Goal: Transaction & Acquisition: Purchase product/service

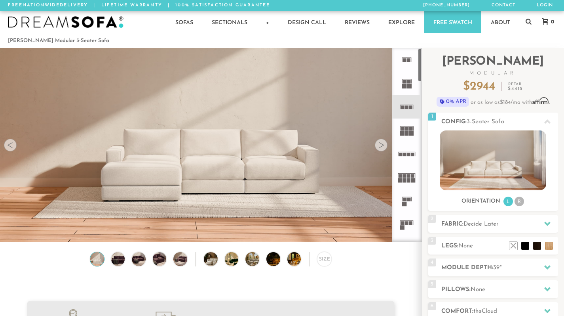
scroll to position [8686, 558]
click at [402, 137] on icon at bounding box center [406, 129] width 23 height 23
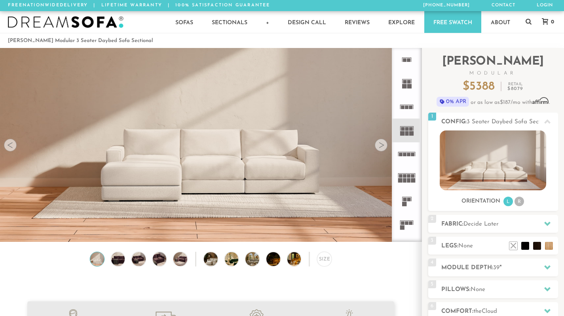
click at [409, 154] on rect at bounding box center [410, 154] width 4 height 4
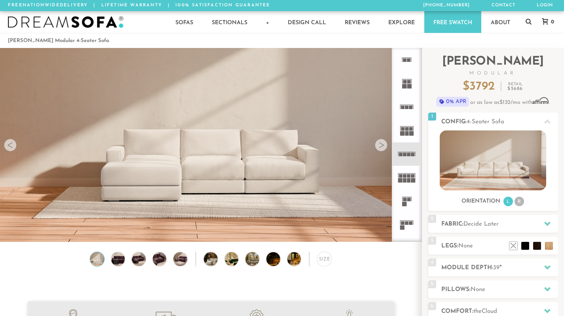
click at [410, 180] on rect at bounding box center [410, 180] width 4 height 4
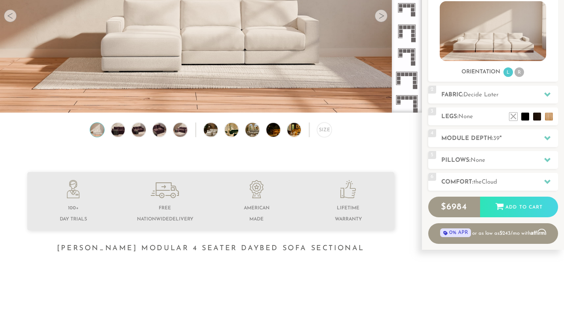
scroll to position [98, 0]
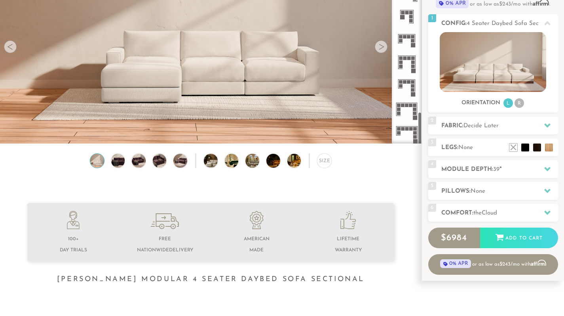
click at [400, 141] on icon at bounding box center [406, 133] width 23 height 23
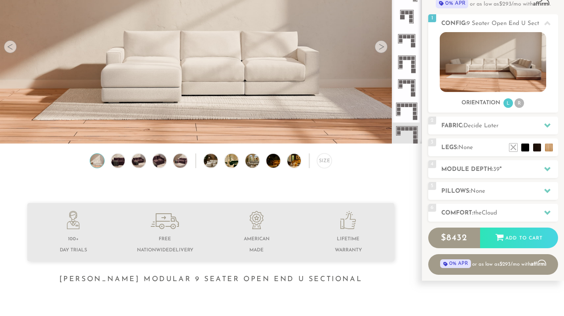
click at [401, 106] on icon at bounding box center [406, 110] width 23 height 23
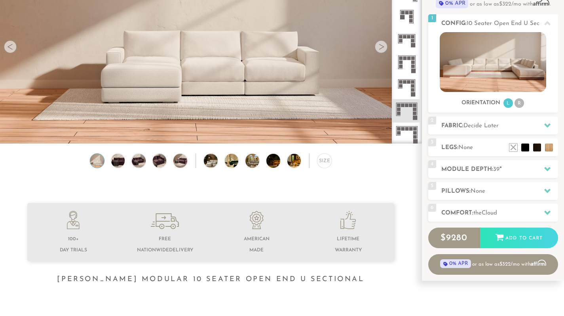
click at [403, 84] on icon at bounding box center [406, 87] width 23 height 23
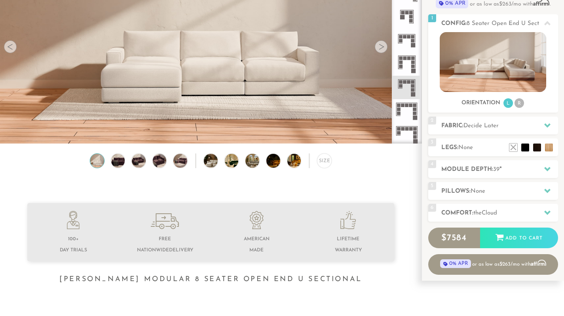
click at [402, 70] on icon at bounding box center [406, 63] width 23 height 23
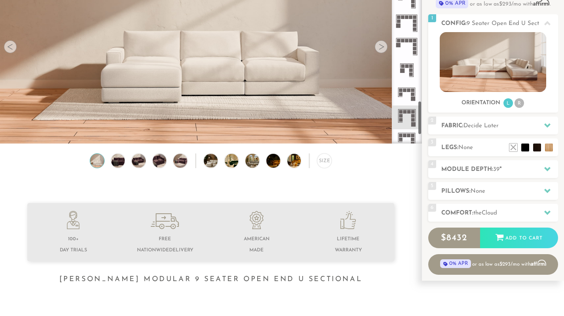
scroll to position [865, 0]
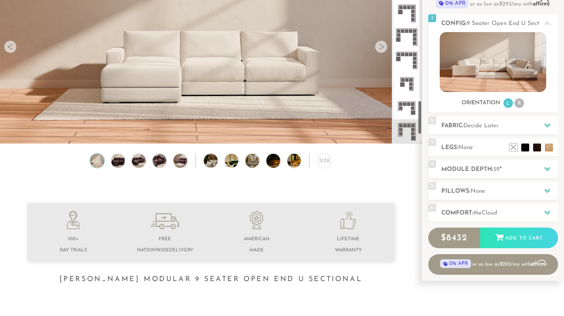
click at [407, 61] on icon at bounding box center [406, 60] width 23 height 23
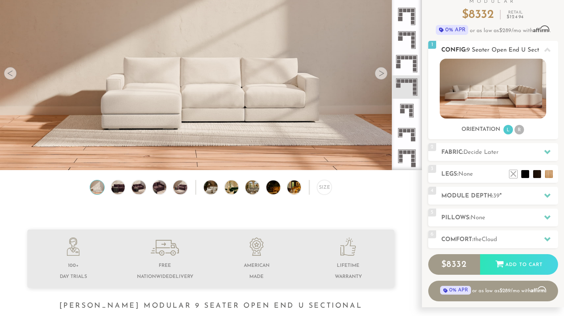
scroll to position [69, 0]
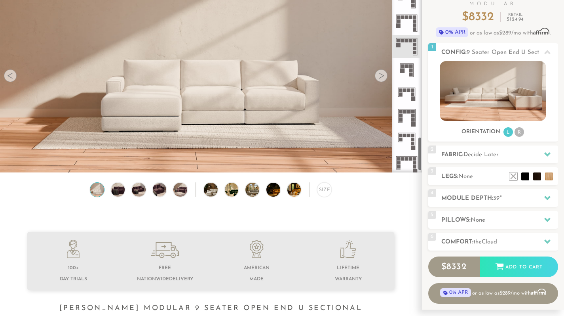
scroll to position [910, 0]
click at [406, 95] on icon at bounding box center [406, 91] width 23 height 23
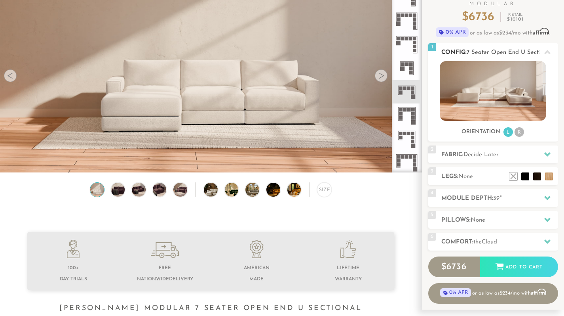
click at [473, 105] on img at bounding box center [493, 91] width 107 height 60
click at [518, 134] on li "R" at bounding box center [520, 132] width 10 height 10
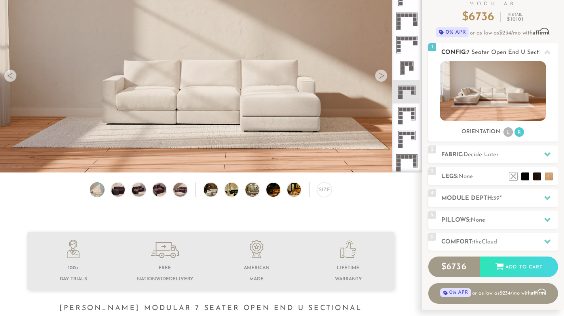
click at [508, 134] on li "L" at bounding box center [509, 132] width 10 height 10
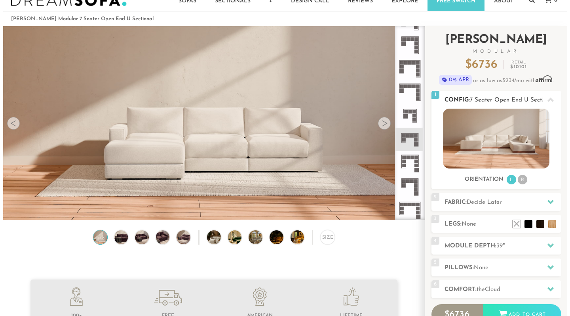
scroll to position [19, 0]
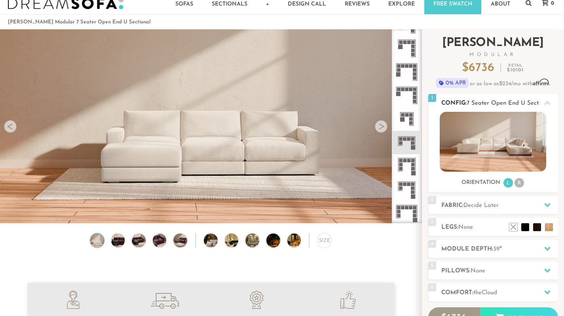
click at [467, 133] on img at bounding box center [493, 142] width 107 height 60
click at [383, 135] on video at bounding box center [211, 101] width 422 height 211
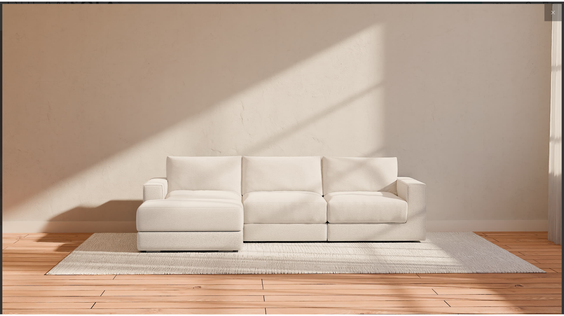
scroll to position [8697, 564]
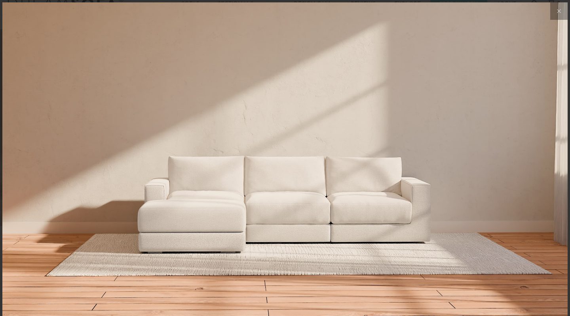
click at [383, 130] on img at bounding box center [285, 96] width 566 height 189
click at [402, 151] on img at bounding box center [285, 96] width 566 height 189
click at [482, 163] on img at bounding box center [285, 96] width 566 height 189
click at [555, 7] on icon at bounding box center [560, 11] width 10 height 10
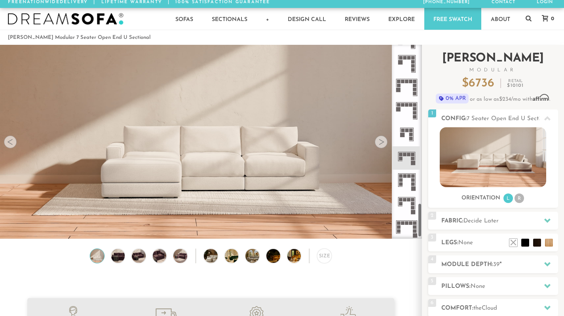
scroll to position [3, 0]
click at [475, 115] on h2 "Config: 7 Seater Open End U Sectional" at bounding box center [500, 118] width 117 height 9
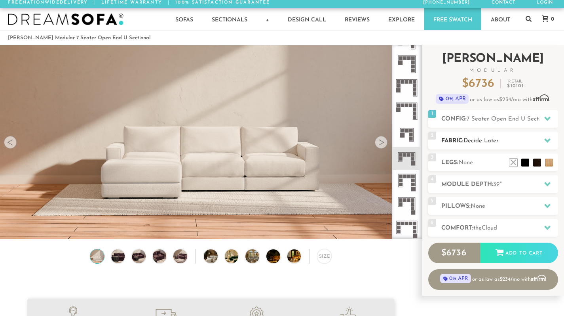
click at [469, 139] on span "Decide Later" at bounding box center [481, 141] width 35 height 6
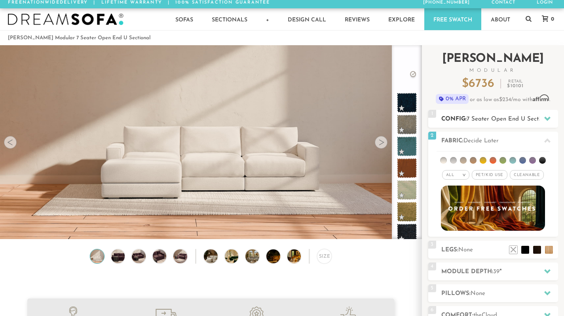
click at [482, 124] on div "1 Config: 7 Seater Open End U Sectional L" at bounding box center [494, 119] width 130 height 18
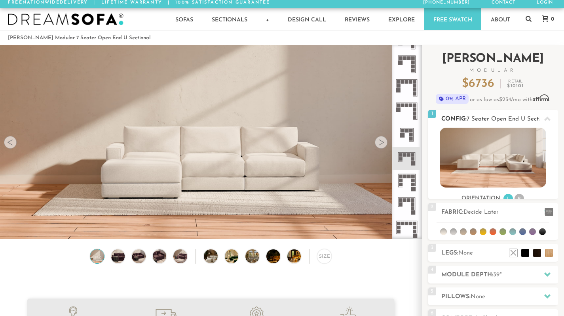
click at [476, 150] on img at bounding box center [493, 158] width 107 height 60
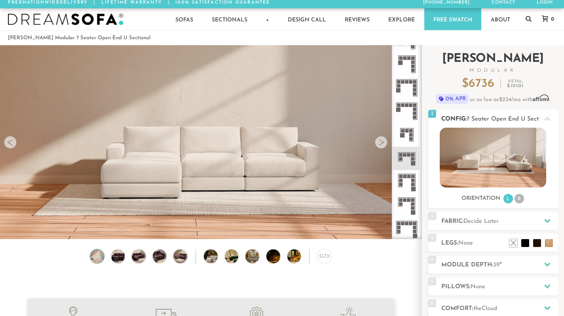
click at [516, 198] on li "R" at bounding box center [520, 199] width 10 height 10
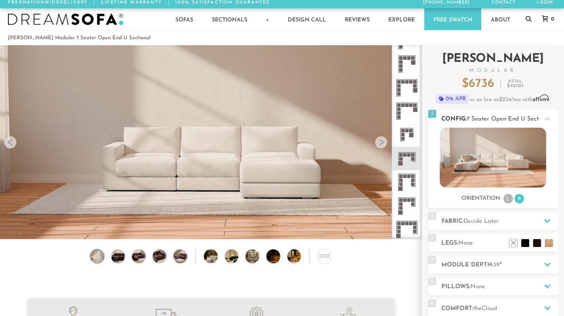
click at [509, 200] on li "L" at bounding box center [509, 199] width 10 height 10
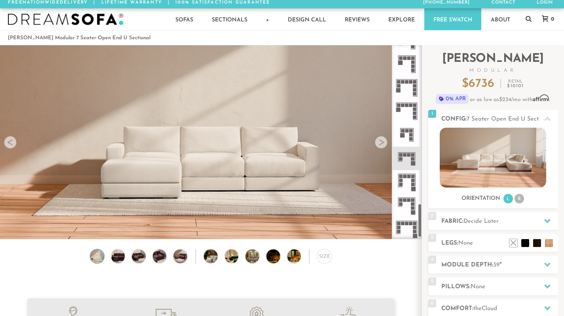
click at [383, 145] on div at bounding box center [381, 142] width 13 height 13
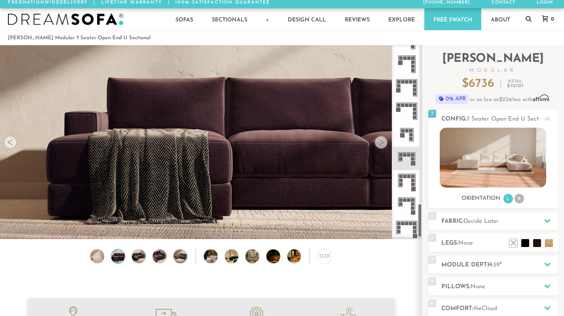
click at [383, 145] on div at bounding box center [381, 142] width 13 height 13
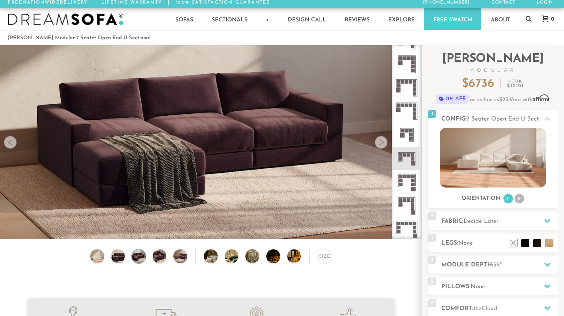
click at [383, 145] on div at bounding box center [381, 142] width 13 height 13
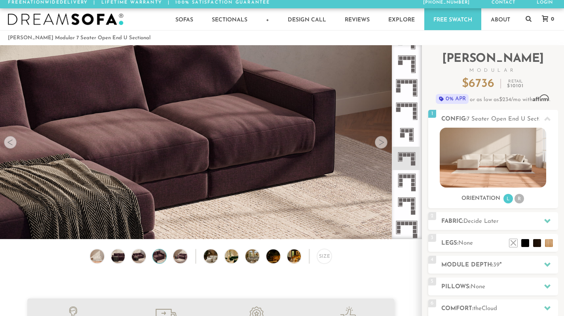
click at [383, 145] on div at bounding box center [381, 142] width 13 height 13
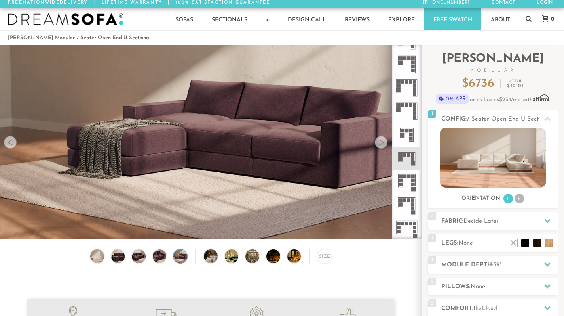
click at [383, 145] on div at bounding box center [381, 142] width 13 height 13
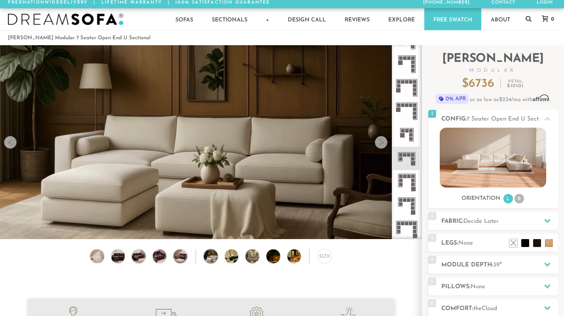
click at [383, 145] on div at bounding box center [381, 142] width 13 height 13
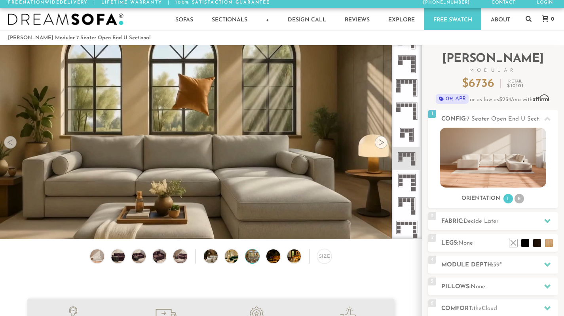
click at [383, 145] on div at bounding box center [381, 142] width 13 height 13
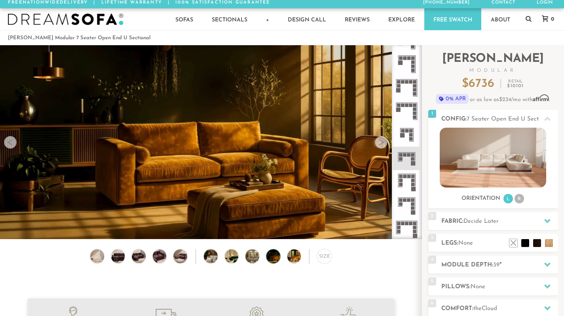
click at [383, 145] on div at bounding box center [381, 142] width 13 height 13
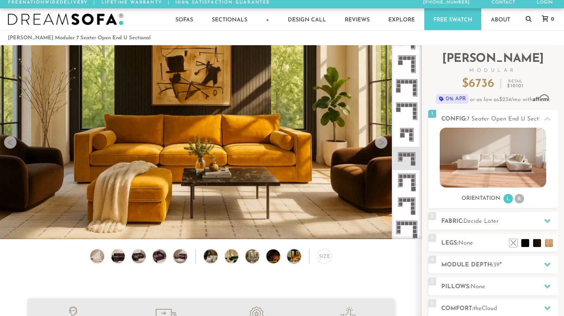
click at [383, 145] on div at bounding box center [381, 142] width 13 height 13
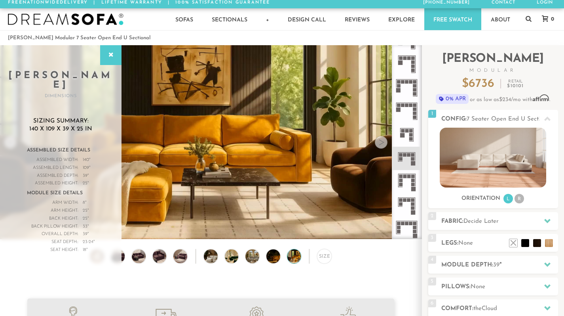
click at [383, 145] on div at bounding box center [381, 142] width 13 height 13
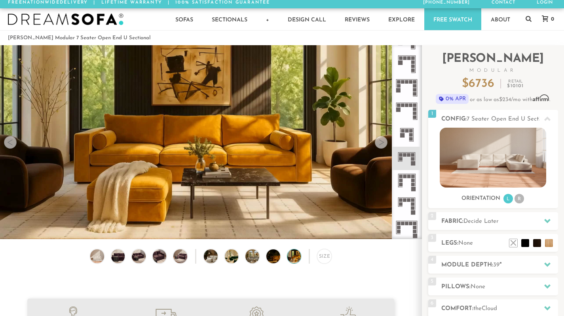
click at [383, 145] on div at bounding box center [381, 142] width 13 height 13
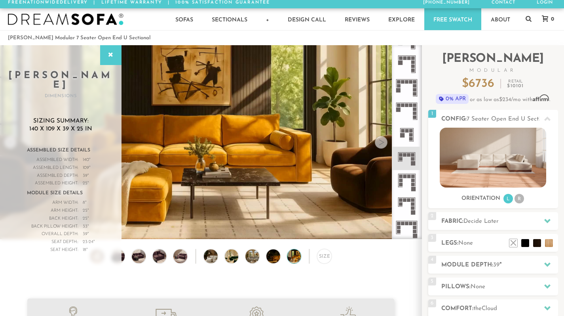
click at [383, 145] on div at bounding box center [381, 142] width 13 height 13
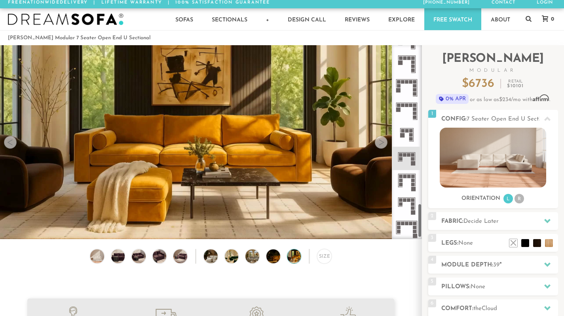
click at [386, 147] on div at bounding box center [381, 142] width 13 height 13
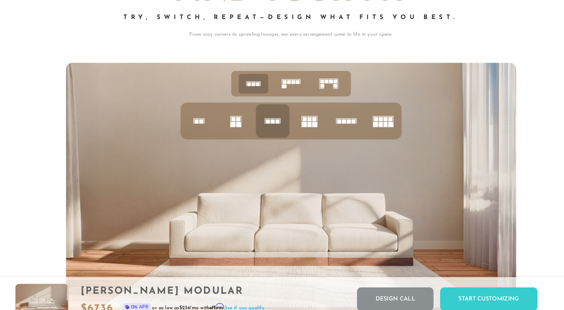
scroll to position [3016, 0]
